Goal: Information Seeking & Learning: Find specific fact

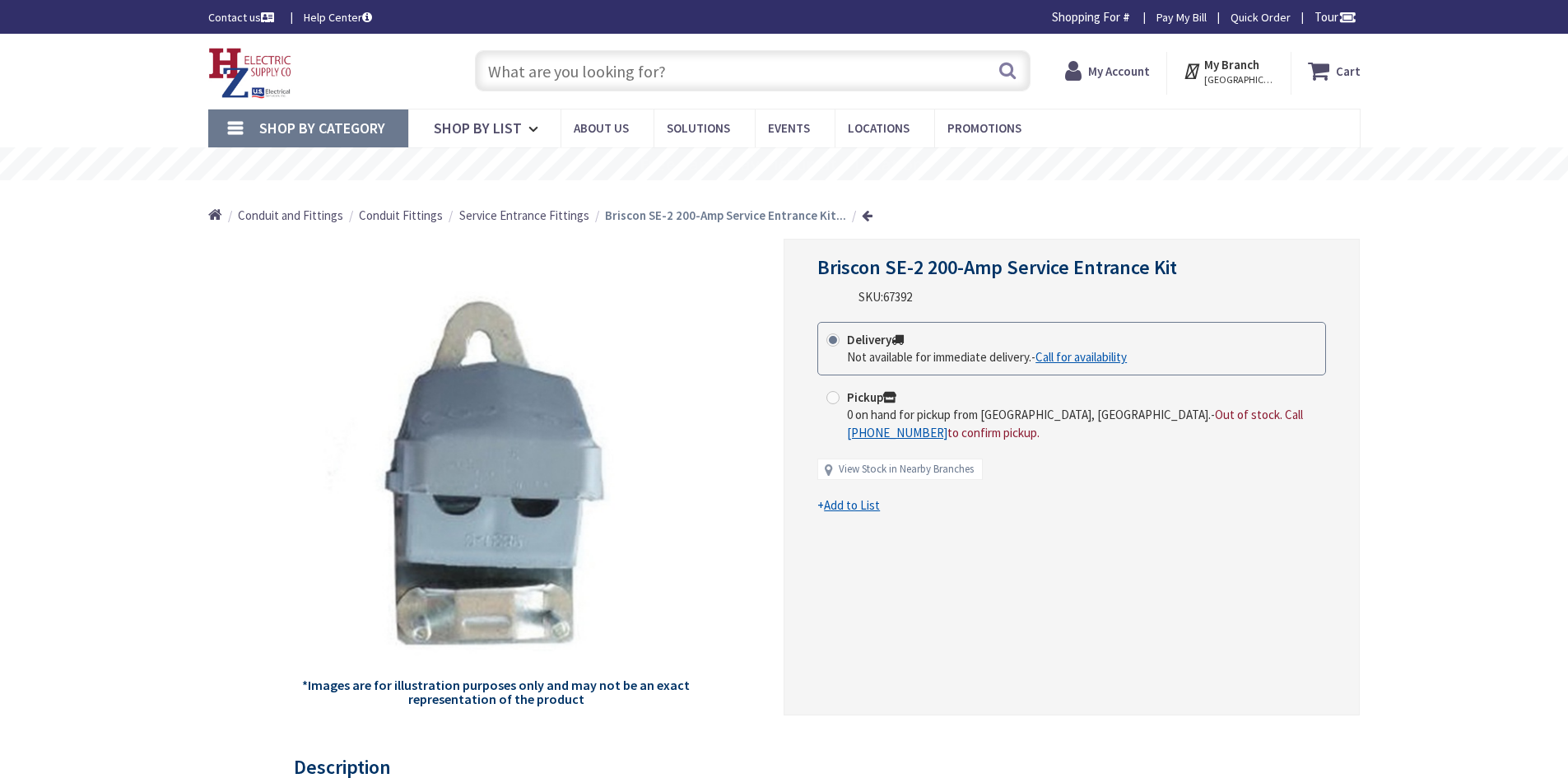
click at [583, 66] on input "text" at bounding box center [752, 71] width 555 height 42
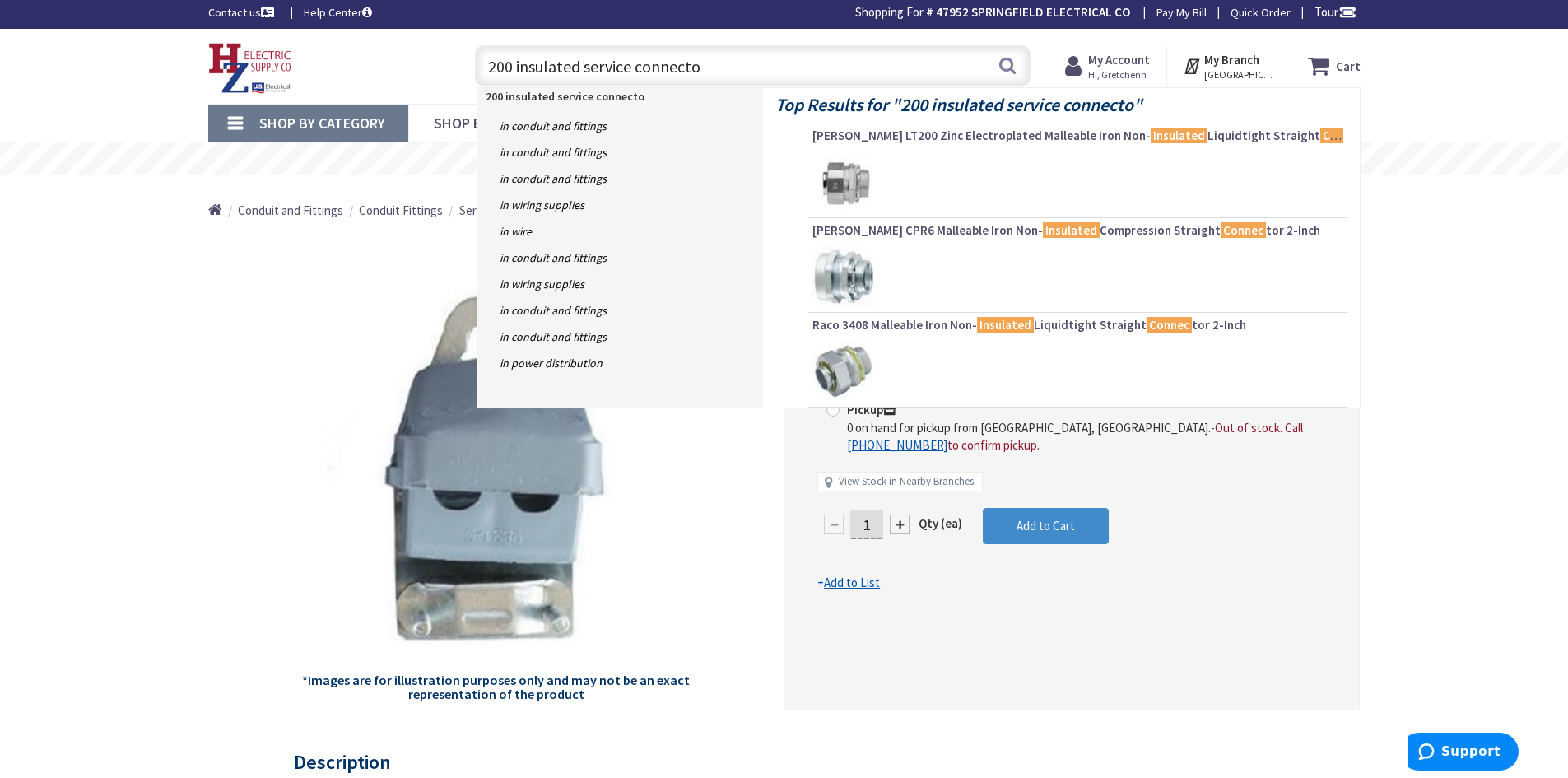
type input "200 insulated service connector"
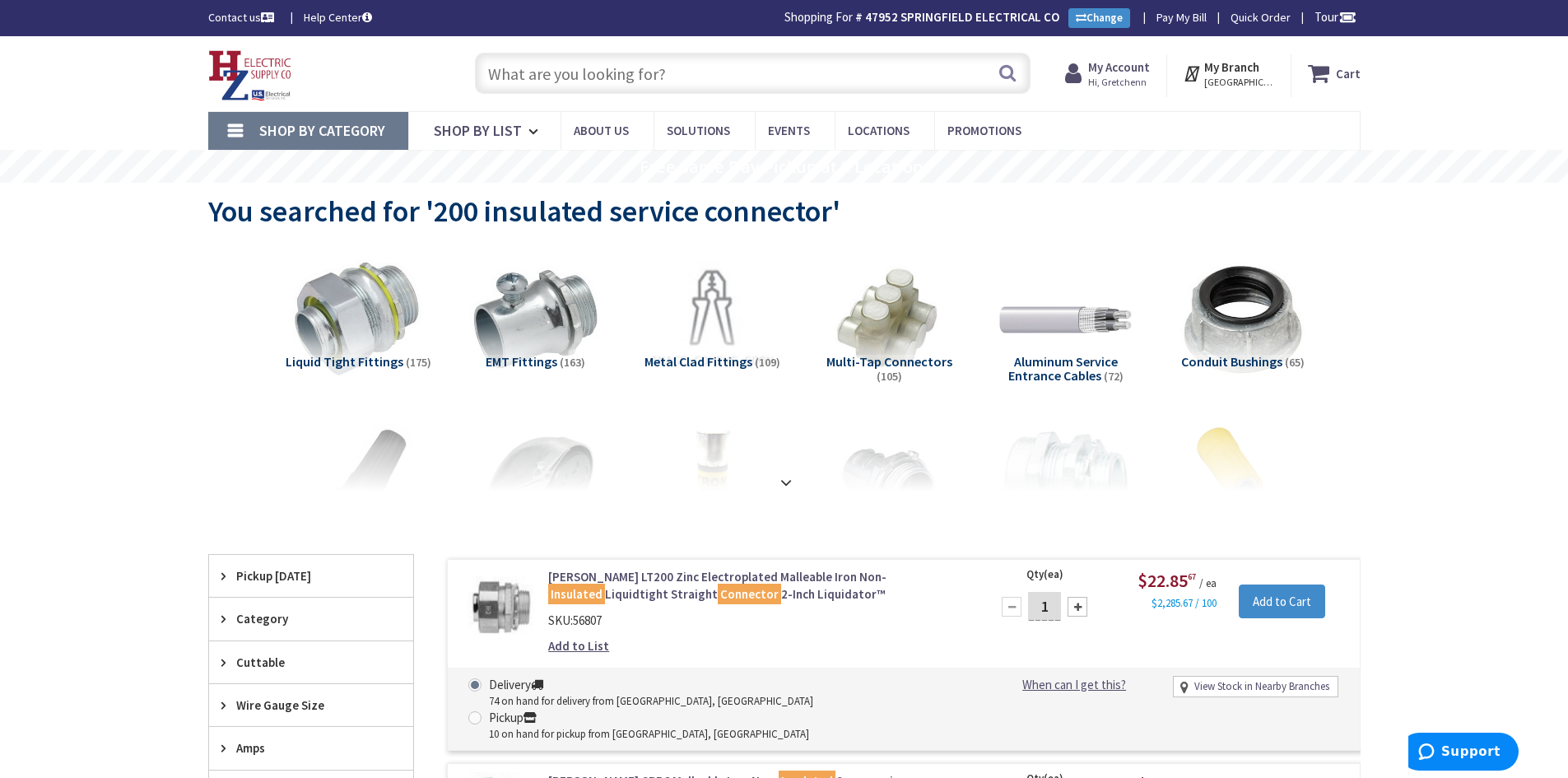
click at [568, 75] on input "text" at bounding box center [752, 73] width 555 height 42
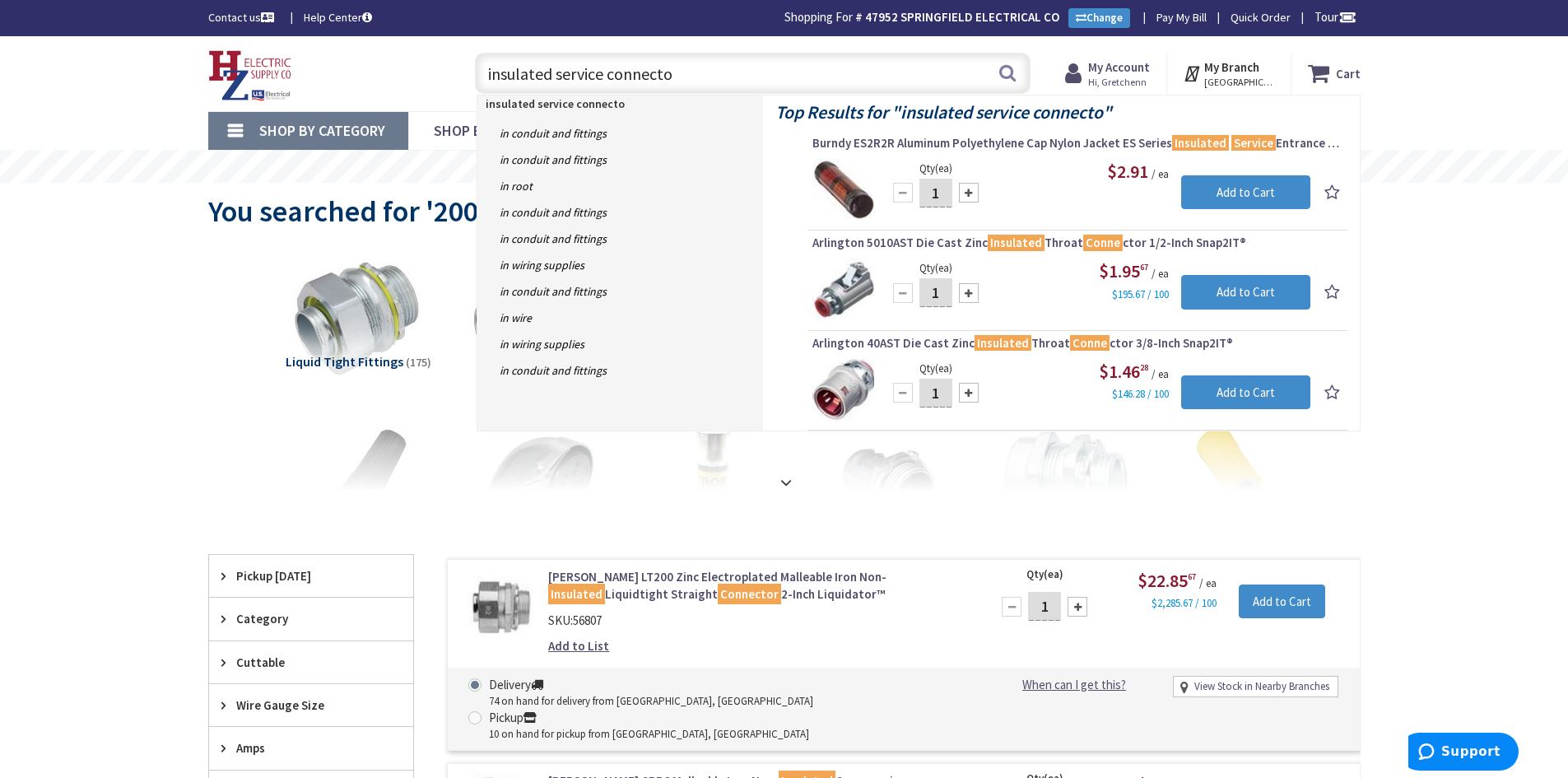
type input "insulated service connector"
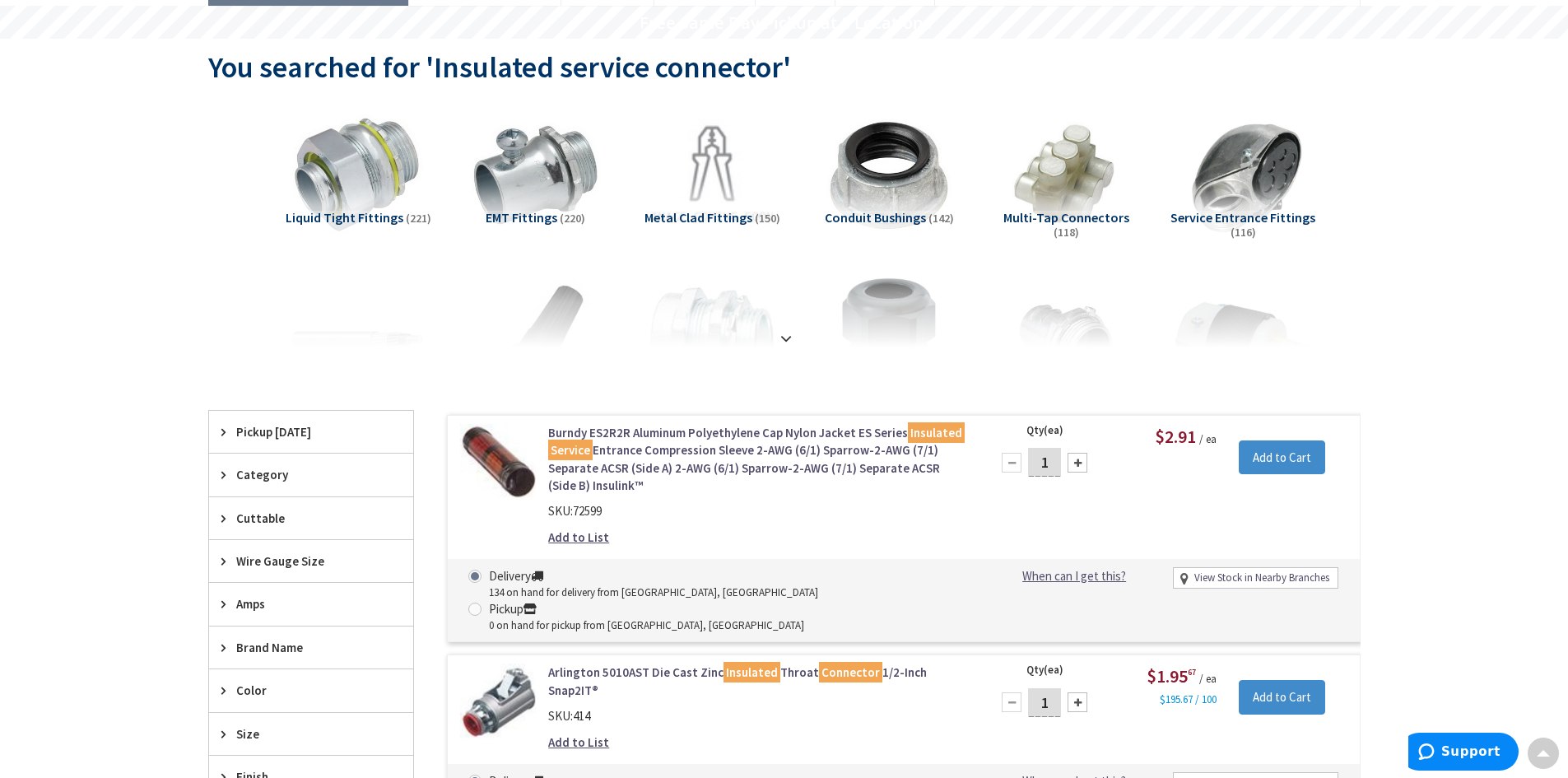
scroll to position [138, 0]
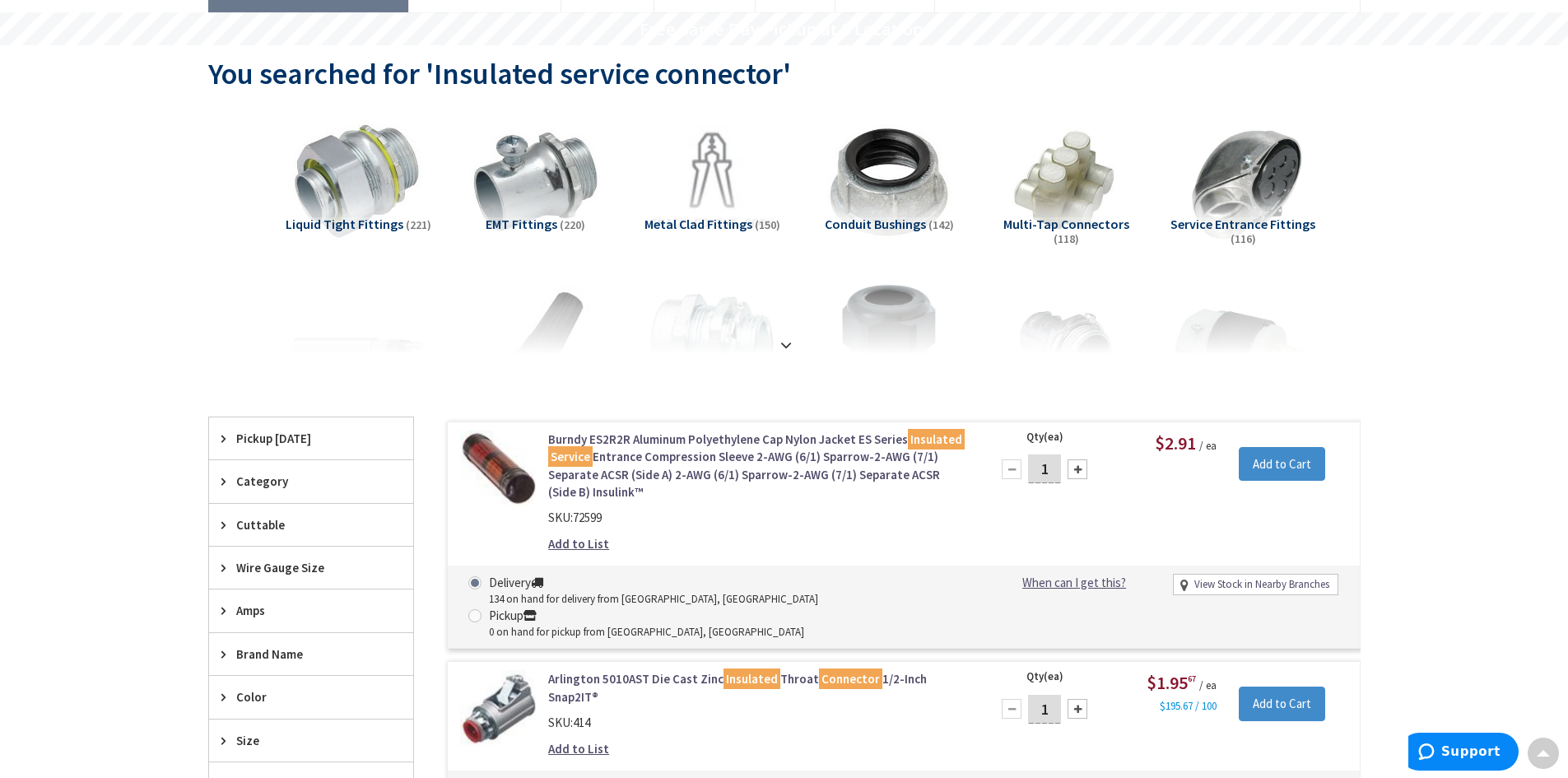
click at [281, 398] on div "Clear all" at bounding box center [784, 402] width 1152 height 31
